Goal: Information Seeking & Learning: Learn about a topic

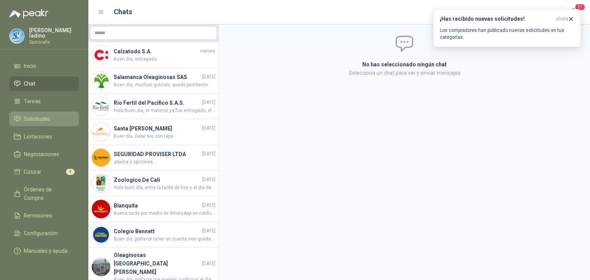
click at [51, 119] on li "Solicitudes" at bounding box center [44, 119] width 61 height 8
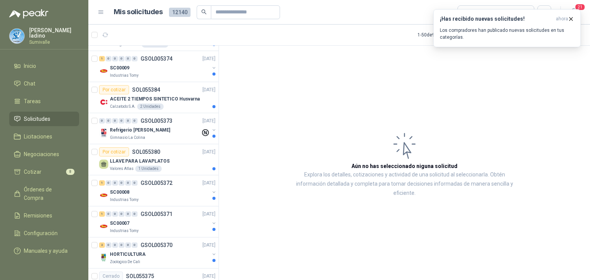
scroll to position [269, 0]
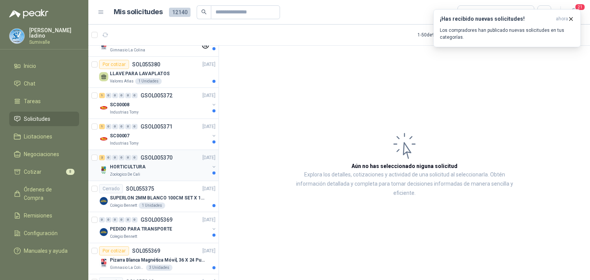
click at [155, 162] on div "HORTICULTURA" at bounding box center [159, 166] width 99 height 9
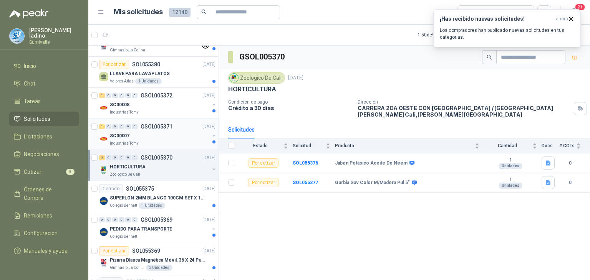
click at [159, 144] on div "Industrias Tomy" at bounding box center [159, 143] width 99 height 6
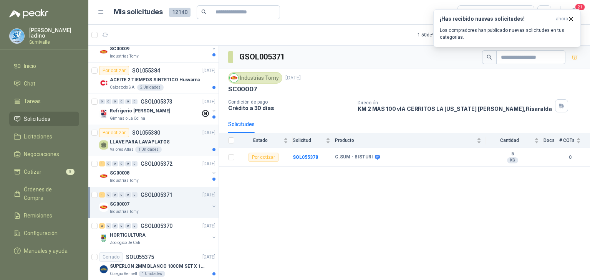
scroll to position [192, 0]
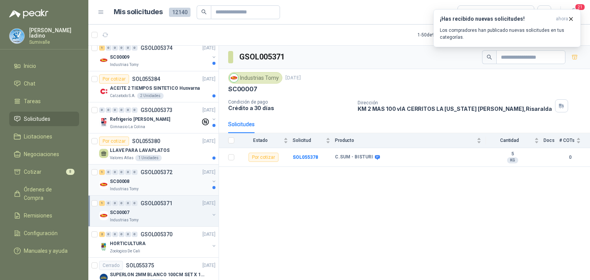
click at [145, 178] on div "SC00008" at bounding box center [159, 181] width 99 height 9
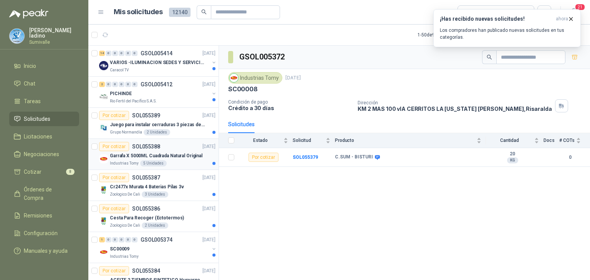
click at [146, 152] on p "Garrafa X 5000ML Cuadrada Natural Original" at bounding box center [156, 155] width 93 height 7
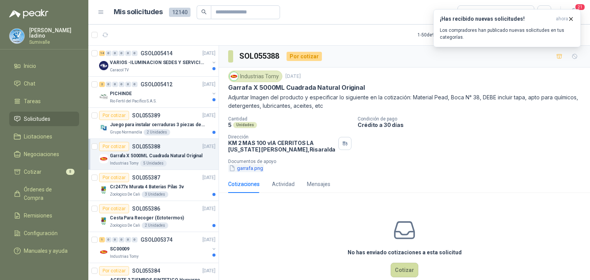
click at [250, 171] on button "garrafa.png" at bounding box center [246, 168] width 36 height 8
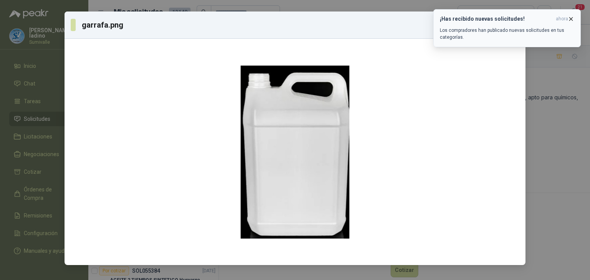
click at [573, 18] on icon "button" at bounding box center [570, 19] width 7 height 7
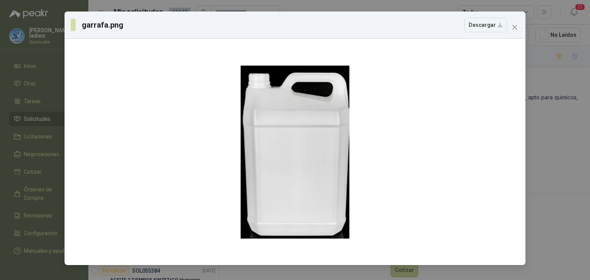
click at [513, 28] on icon "close" at bounding box center [514, 27] width 6 height 6
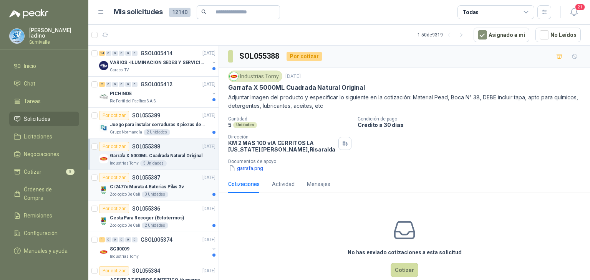
click at [154, 187] on p "Cr2477x Murata 4 Baterias Pilas 3v" at bounding box center [147, 186] width 74 height 7
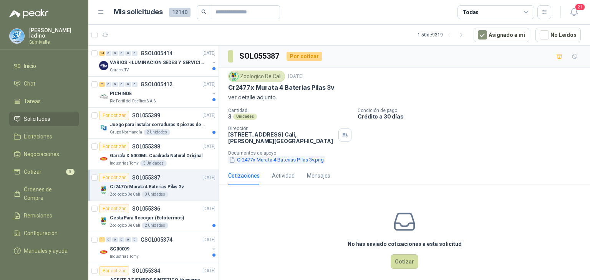
click at [290, 159] on button "Cr2477x Murata 4 Baterias Pilas 3v.png" at bounding box center [276, 160] width 96 height 8
click at [175, 125] on p "Juego para instalar cerraduras 3 piezas de acero al carbono - Pretul" at bounding box center [158, 124] width 96 height 7
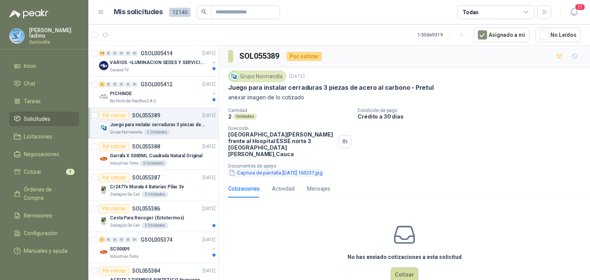
click at [286, 169] on button "Captura de pantalla [DATE] 163237.jpg" at bounding box center [275, 173] width 95 height 8
click at [159, 61] on p "VARIOS -ILUMINACION SEDES Y SERVICIOS" at bounding box center [158, 62] width 96 height 7
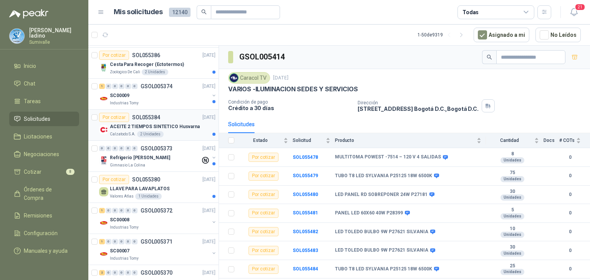
scroll to position [192, 0]
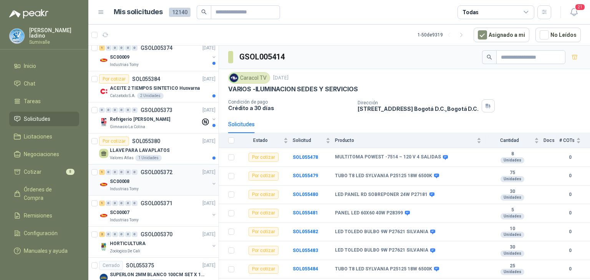
click at [161, 180] on div "SC00008" at bounding box center [159, 181] width 99 height 9
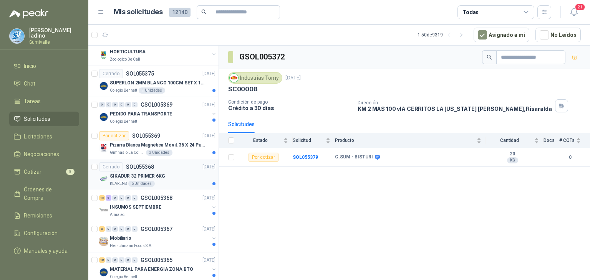
scroll to position [422, 0]
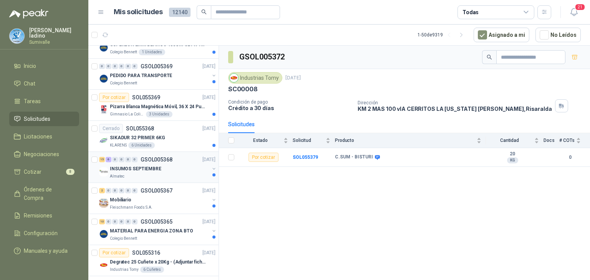
click at [150, 162] on div "15 6 0 0 0 0 GSOL005368 [DATE]" at bounding box center [158, 159] width 118 height 9
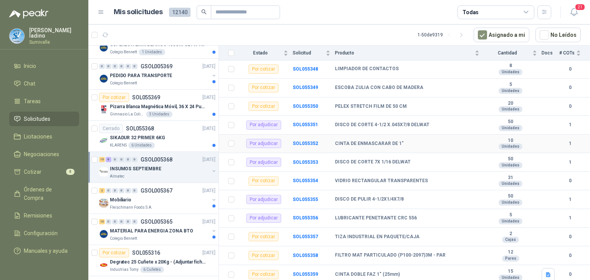
scroll to position [115, 0]
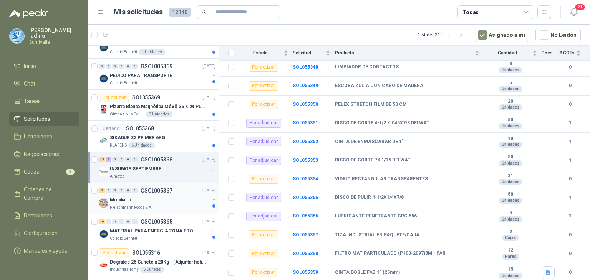
click at [157, 195] on div "Mobiliario" at bounding box center [159, 199] width 99 height 9
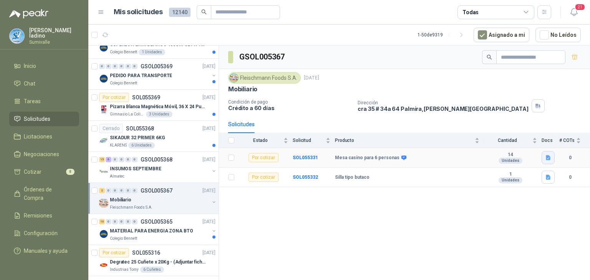
click at [553, 157] on button "button" at bounding box center [547, 157] width 13 height 13
click at [529, 139] on button "mesa_cs_8_per_1.jpg" at bounding box center [521, 140] width 58 height 8
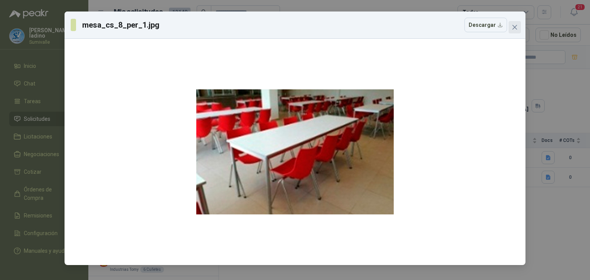
click at [512, 26] on icon "close" at bounding box center [514, 27] width 6 height 6
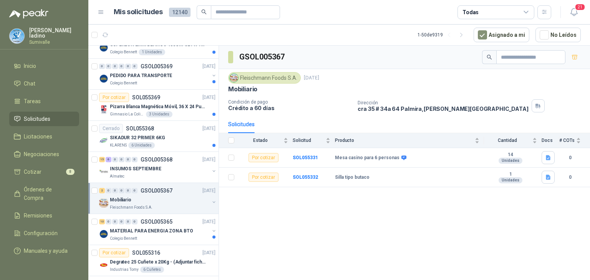
scroll to position [461, 0]
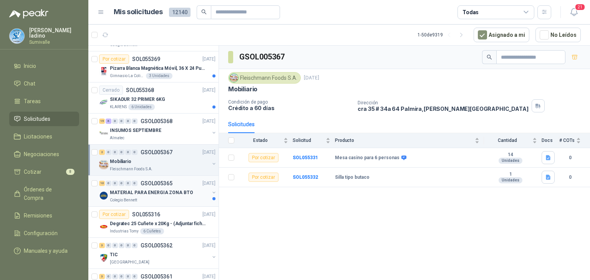
click at [159, 190] on p "MATERIAL PARA ENERGIA ZONA BTO" at bounding box center [151, 192] width 83 height 7
